Goal: Navigation & Orientation: Find specific page/section

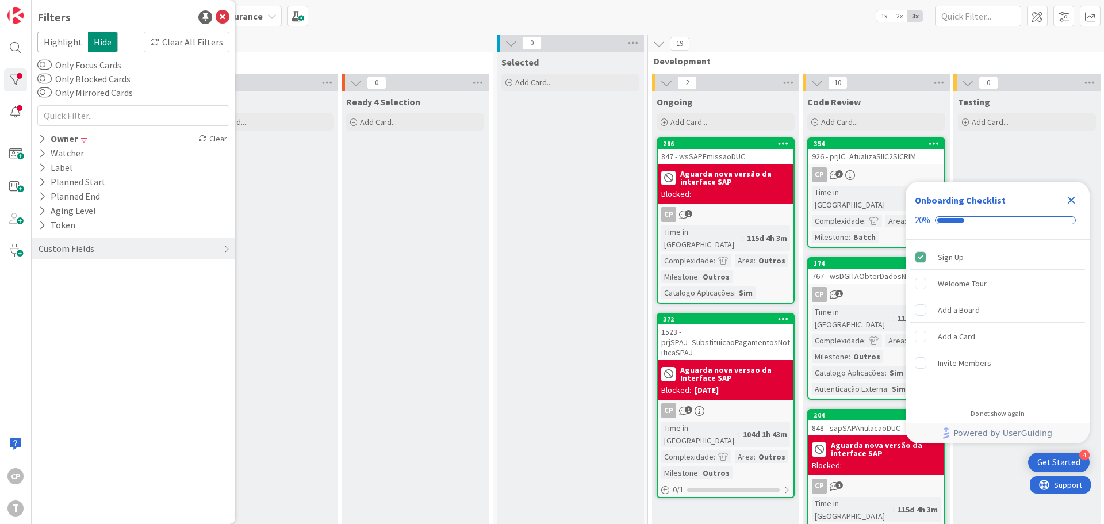
click at [1074, 199] on icon "Close Checklist" at bounding box center [1072, 200] width 14 height 14
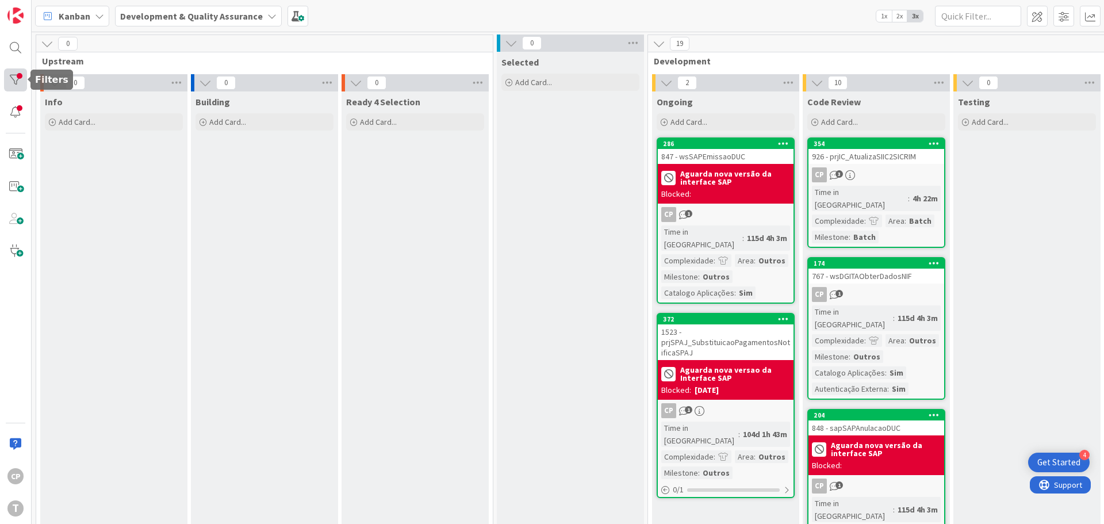
click at [13, 78] on div at bounding box center [15, 79] width 23 height 23
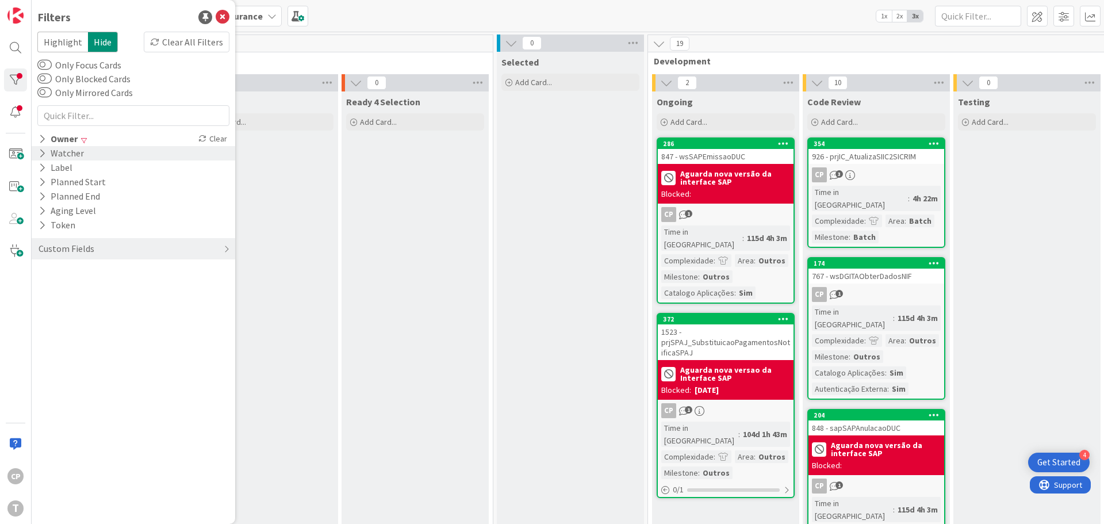
click at [40, 150] on icon at bounding box center [42, 153] width 7 height 10
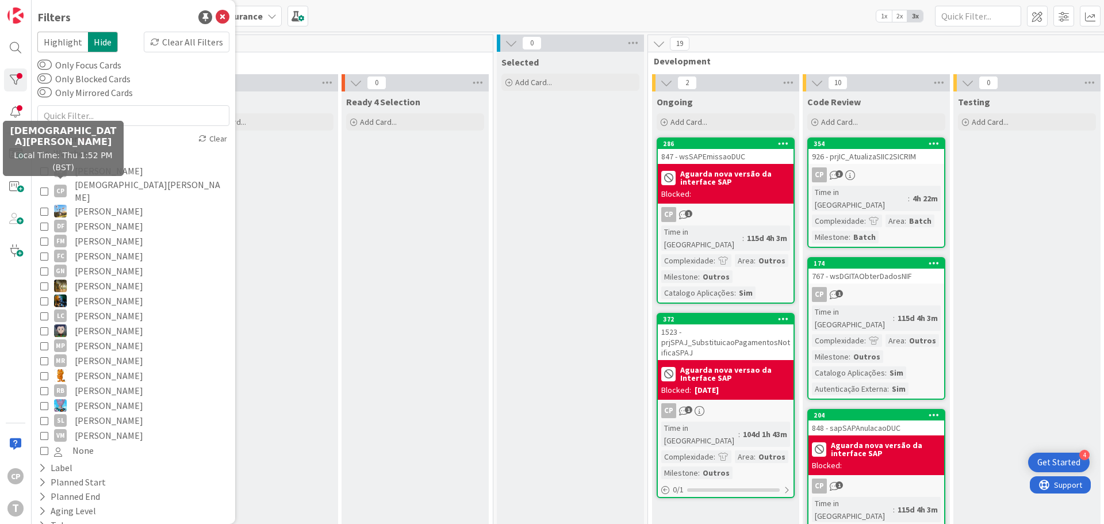
click at [48, 184] on button "CP [DEMOGRAPHIC_DATA][PERSON_NAME]" at bounding box center [133, 190] width 186 height 25
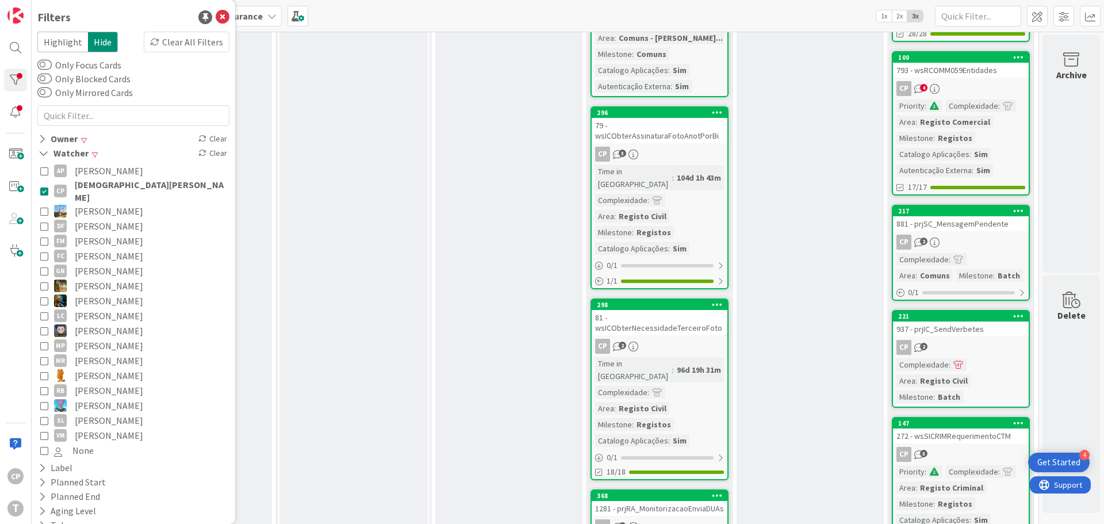
scroll to position [805, 225]
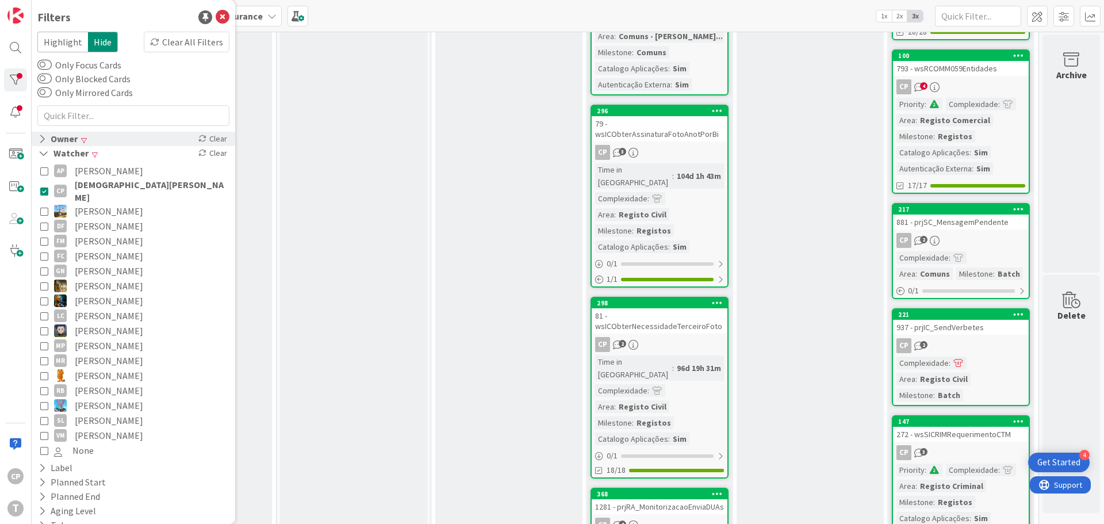
click at [40, 136] on icon at bounding box center [42, 139] width 7 height 10
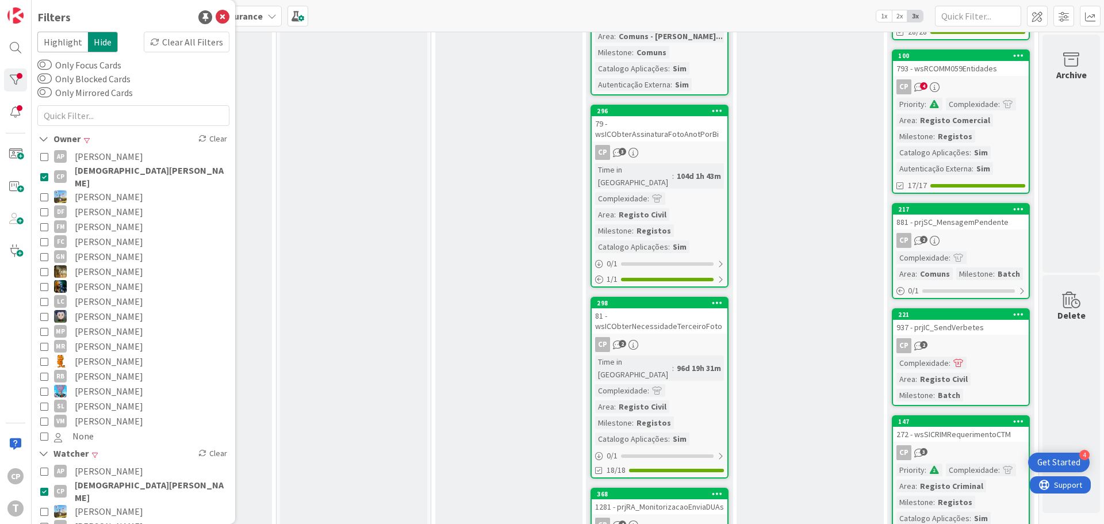
click at [44, 173] on icon at bounding box center [44, 177] width 8 height 8
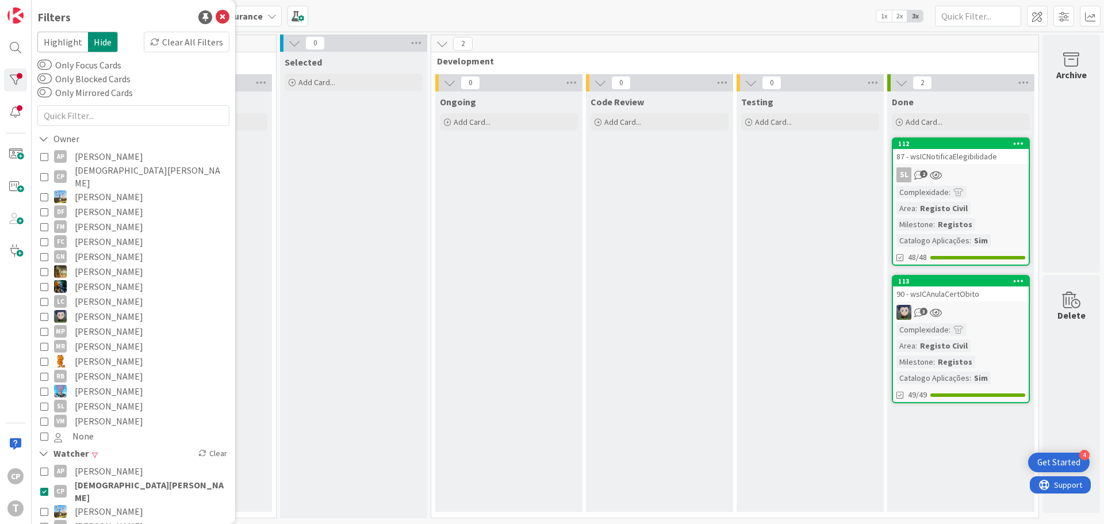
scroll to position [0, 225]
click at [961, 289] on div "90 - wsICAnulaCertObito" at bounding box center [961, 293] width 136 height 15
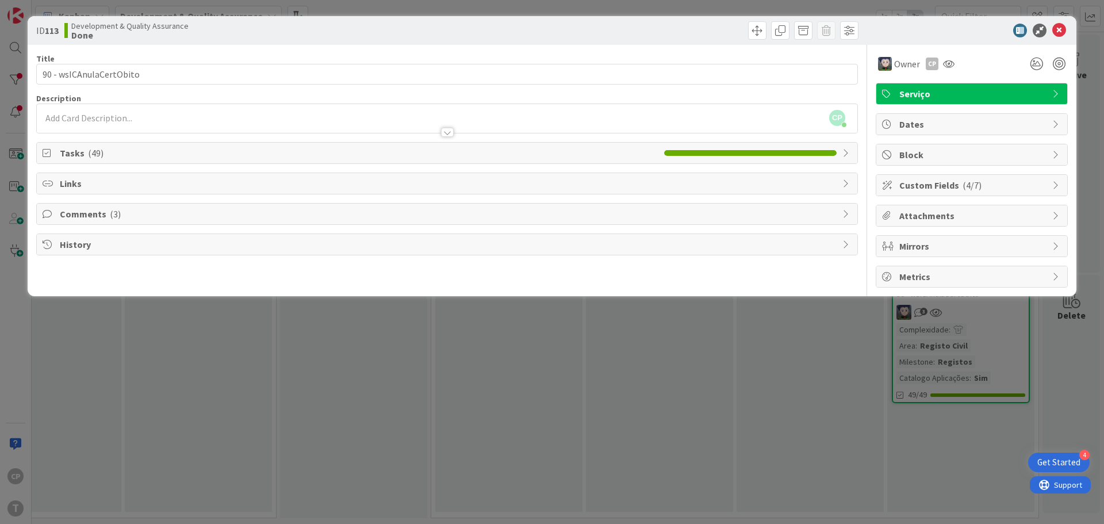
click at [117, 220] on span "Comments ( 3 )" at bounding box center [448, 214] width 777 height 14
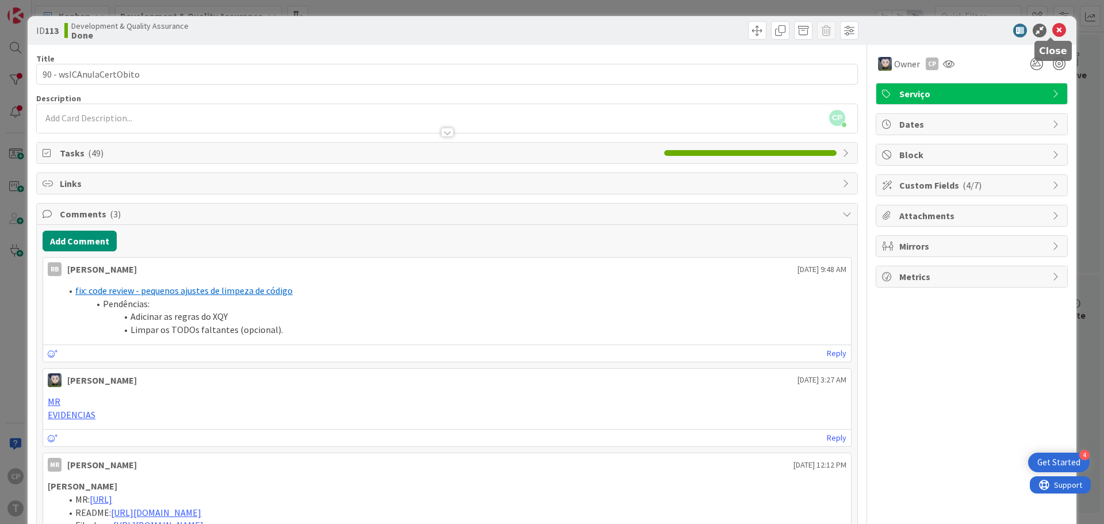
click at [1053, 33] on icon at bounding box center [1060, 31] width 14 height 14
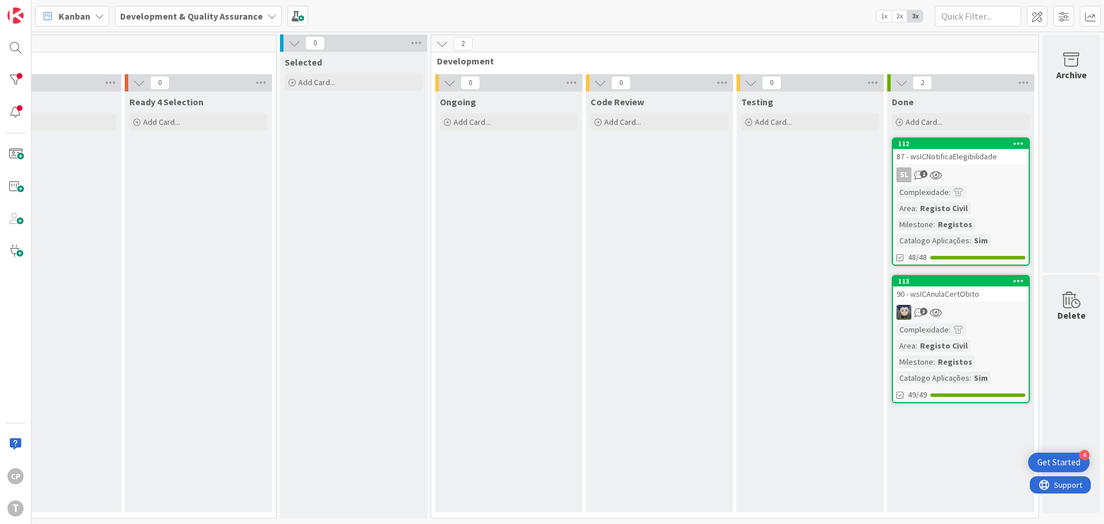
click at [951, 297] on div "90 - wsICAnulaCertObito" at bounding box center [961, 293] width 136 height 15
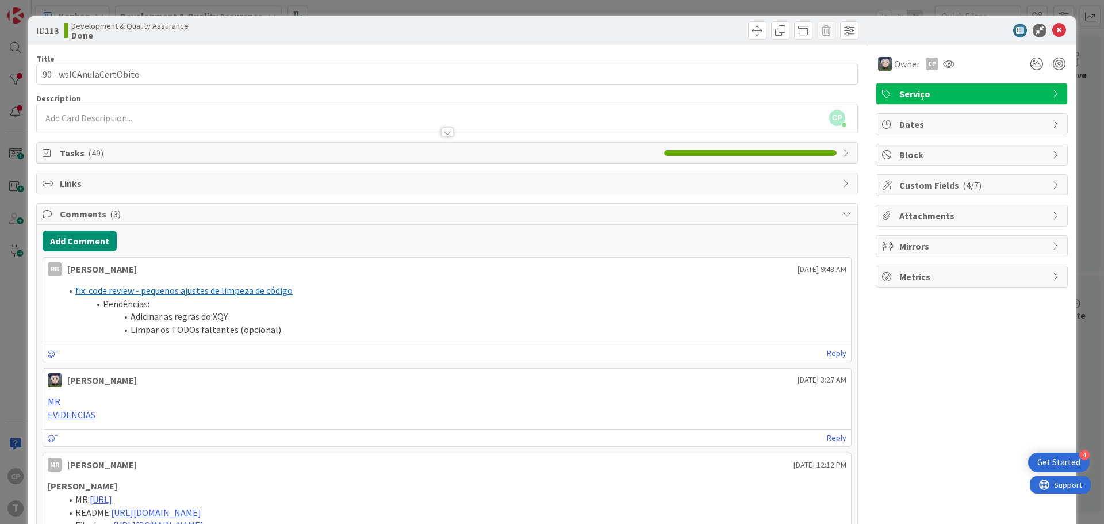
click at [52, 29] on b "113" at bounding box center [52, 31] width 14 height 12
copy b "113"
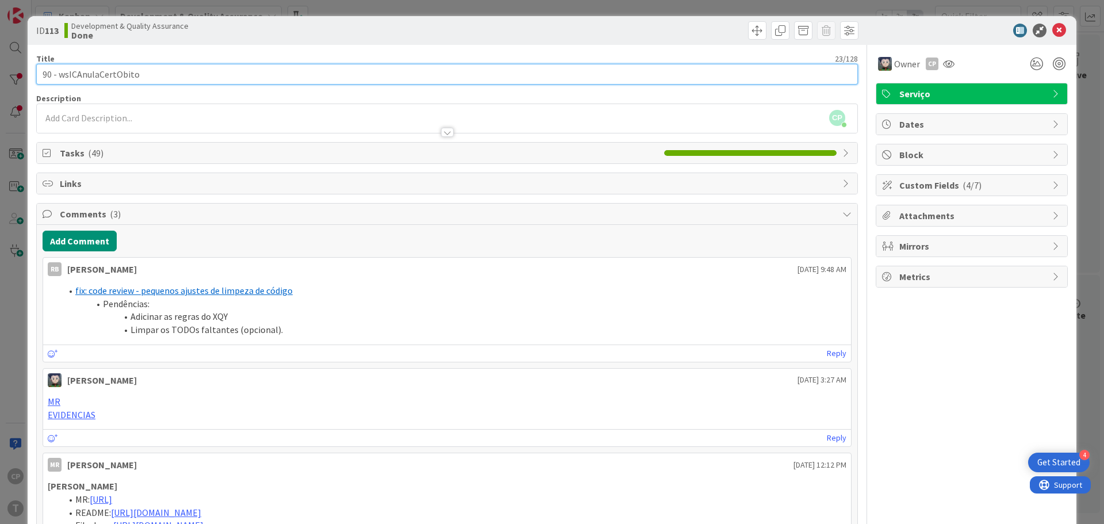
drag, startPoint x: 53, startPoint y: 72, endPoint x: 15, endPoint y: 68, distance: 38.2
click at [15, 68] on div "ID 113 Development & Quality Assurance Done Title 23 / 128 90 - wsICAnulaCertOb…" at bounding box center [552, 262] width 1104 height 524
